Goal: Transaction & Acquisition: Purchase product/service

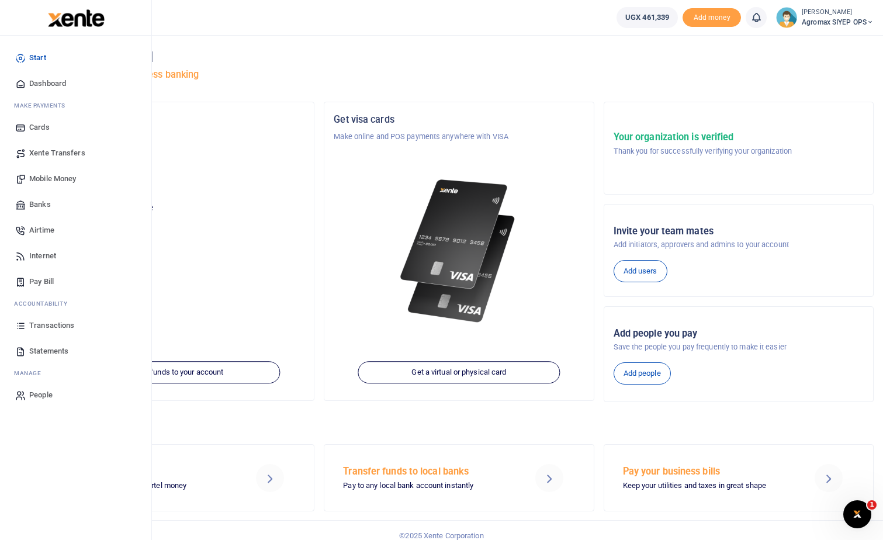
click at [58, 179] on span "Mobile Money" at bounding box center [52, 179] width 47 height 12
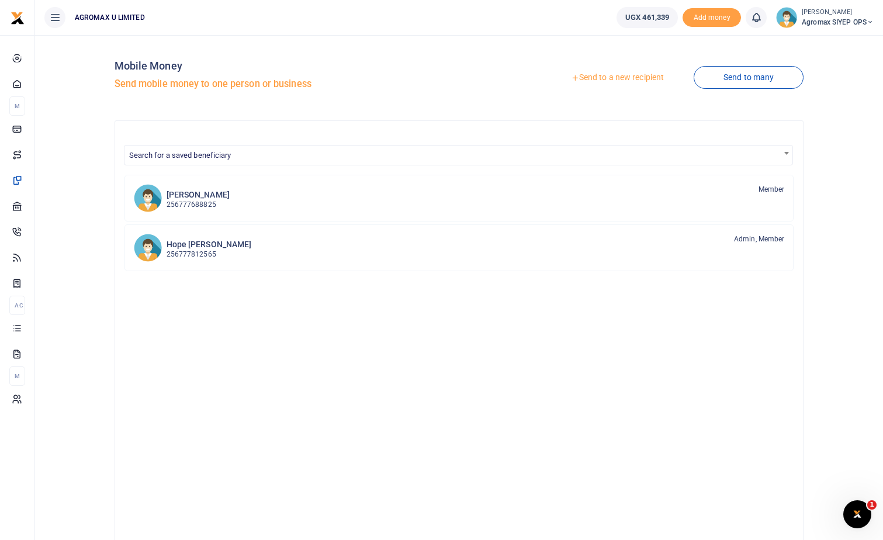
click at [599, 74] on link "Send to a new recipient" at bounding box center [617, 77] width 152 height 21
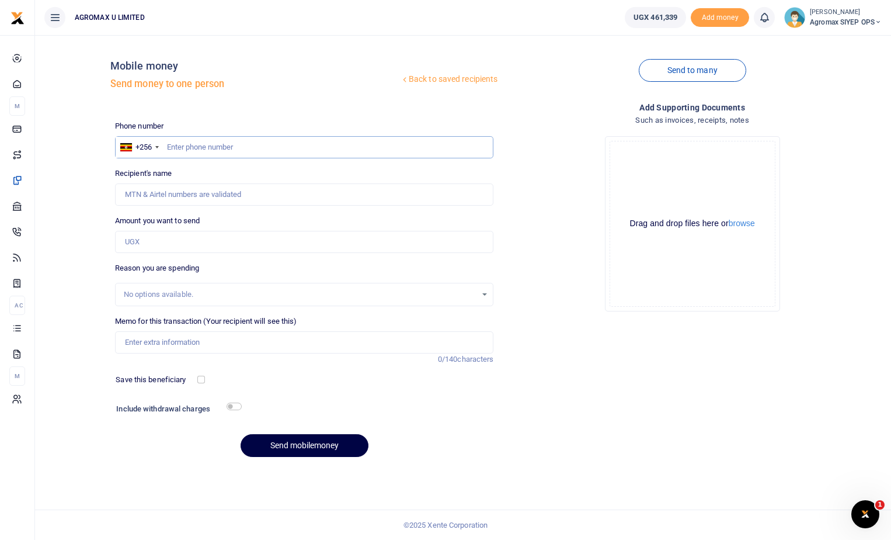
click at [218, 148] on input "text" at bounding box center [304, 147] width 379 height 22
type input "N"
type input "702447322"
type input "Medi Wamala"
type input "702447322"
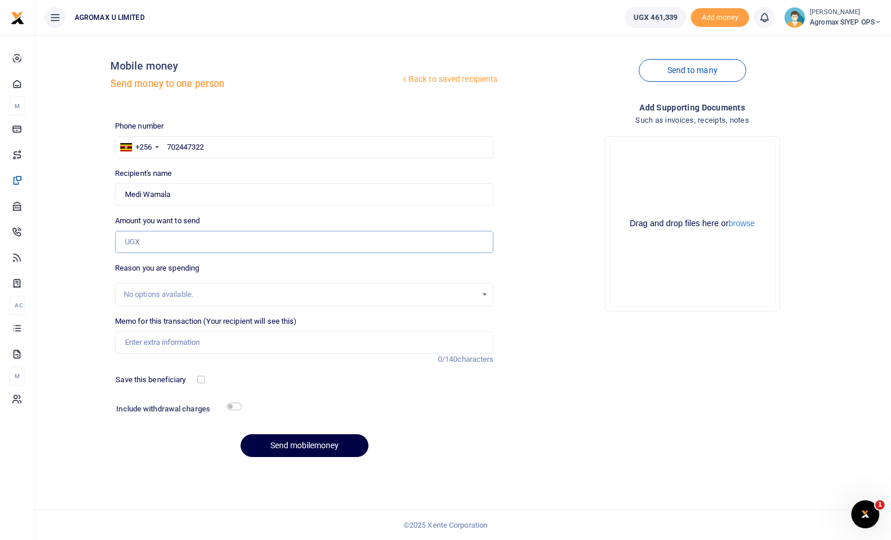
click at [168, 238] on input "Amount you want to send" at bounding box center [304, 242] width 379 height 22
type input "250,000"
click at [214, 344] on input "Memo for this transaction (Your recipient will see this)" at bounding box center [304, 342] width 379 height 22
type input "Payment for group fund acknowlegment forms 10 books"
click at [299, 446] on button "Send mobilemoney" at bounding box center [305, 445] width 128 height 23
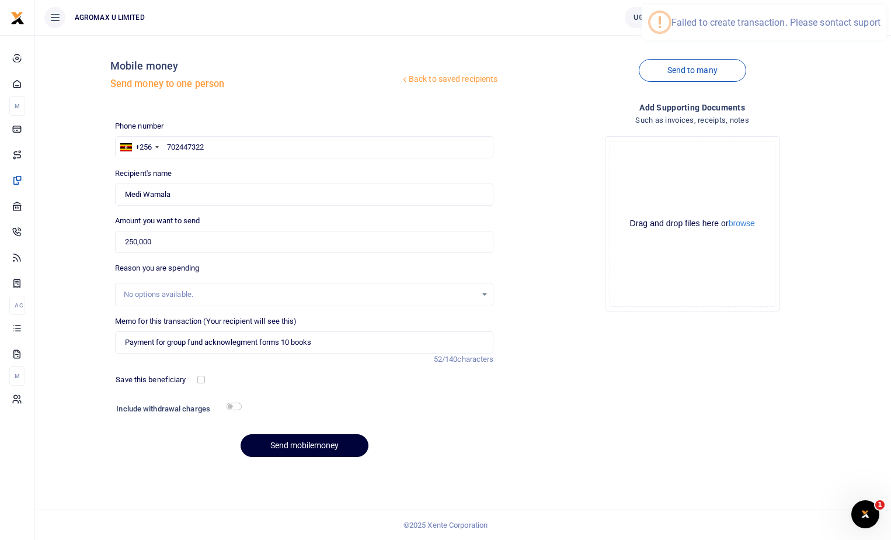
click at [299, 446] on button "Send mobilemoney" at bounding box center [305, 445] width 128 height 23
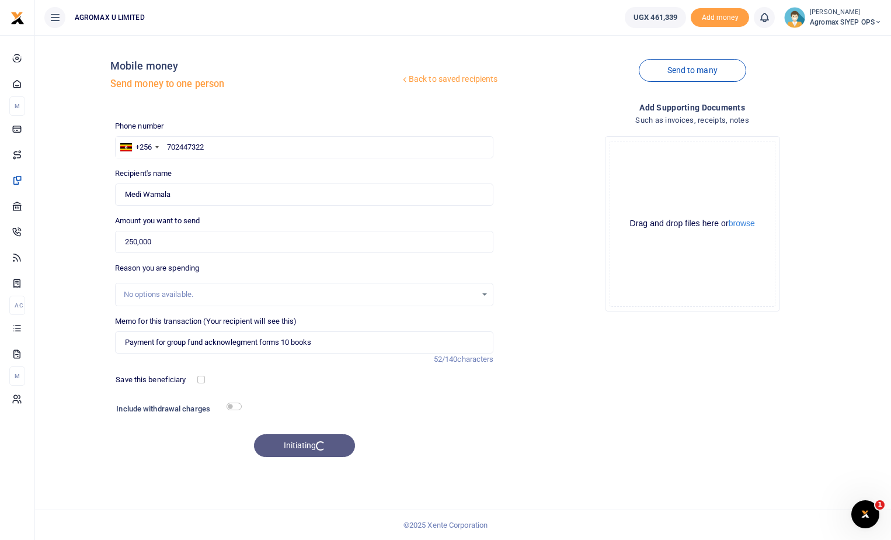
click at [299, 446] on div "Initiating" at bounding box center [304, 445] width 379 height 23
click at [525, 314] on div "Drop your files here Drag and drop files here or browse Powered by Uppy" at bounding box center [692, 224] width 379 height 194
click at [293, 444] on button "Send mobilemoney" at bounding box center [305, 445] width 128 height 23
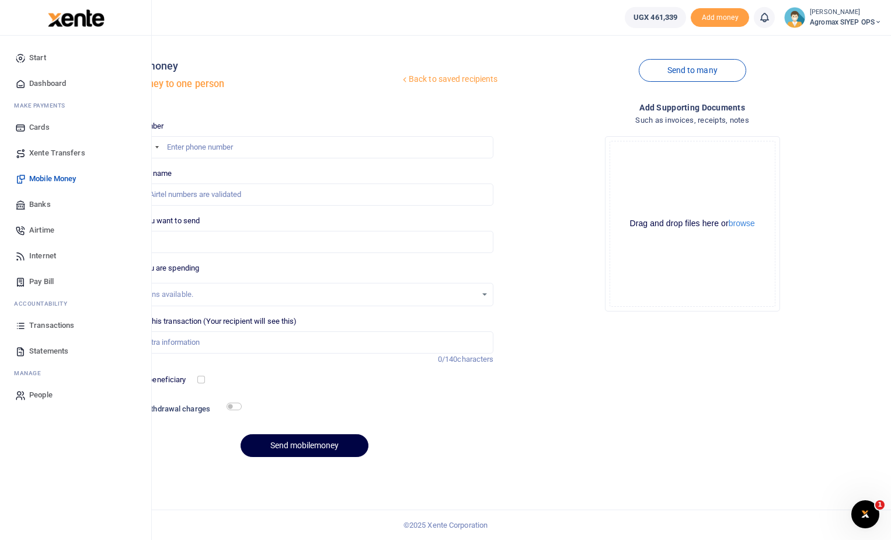
click at [47, 322] on span "Transactions" at bounding box center [51, 326] width 45 height 12
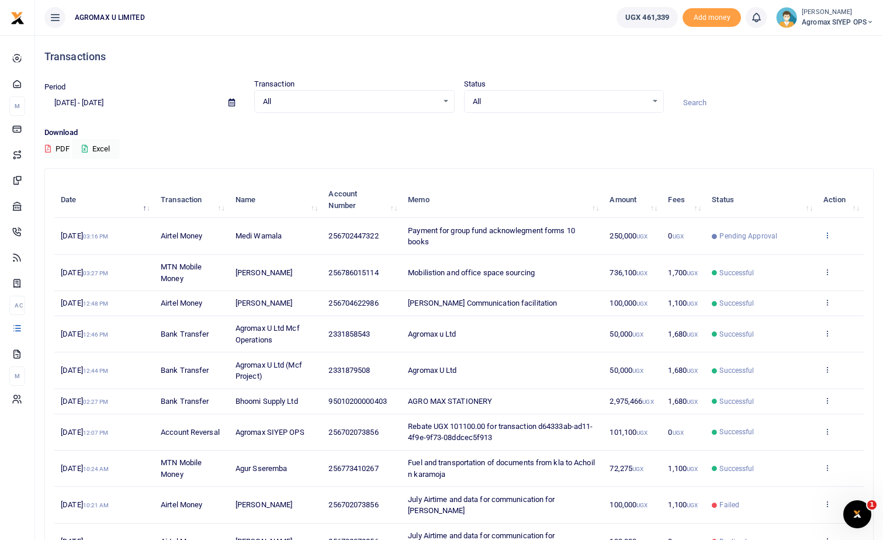
click at [828, 235] on icon at bounding box center [827, 235] width 8 height 8
click at [780, 253] on link "View details" at bounding box center [784, 255] width 92 height 16
click at [826, 236] on icon at bounding box center [827, 235] width 8 height 8
click at [780, 256] on link "View details" at bounding box center [784, 255] width 92 height 16
